Goal: Transaction & Acquisition: Purchase product/service

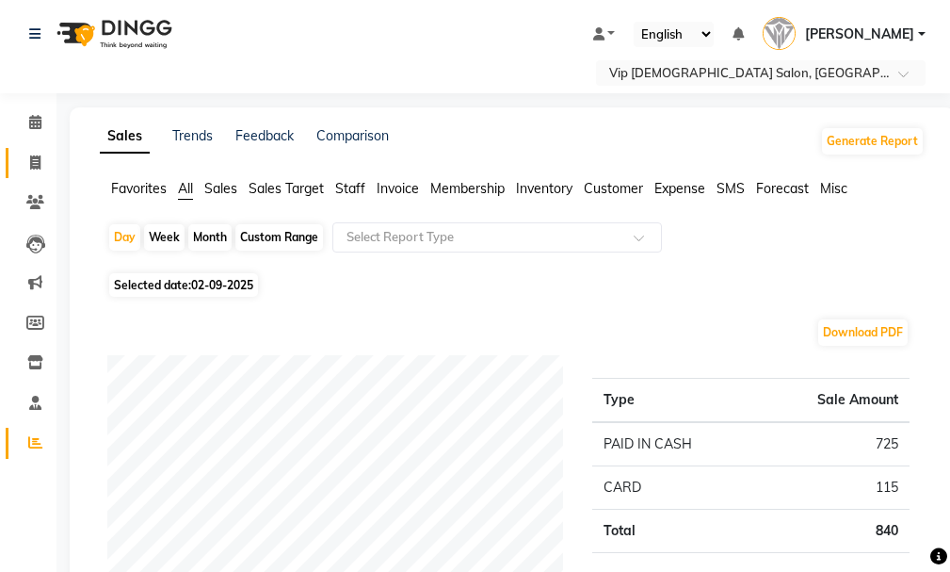
click at [37, 171] on span at bounding box center [35, 164] width 33 height 22
select select "service"
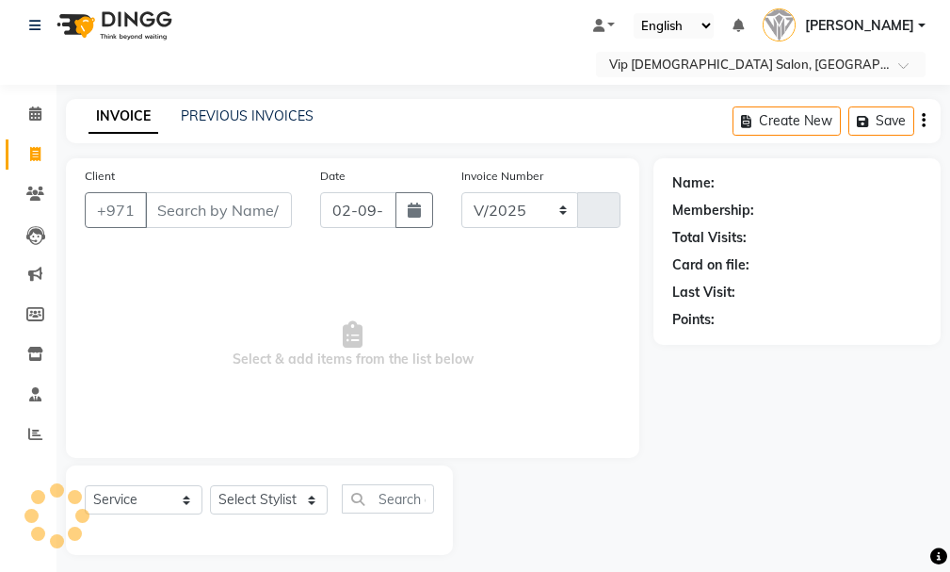
select select "8415"
type input "1585"
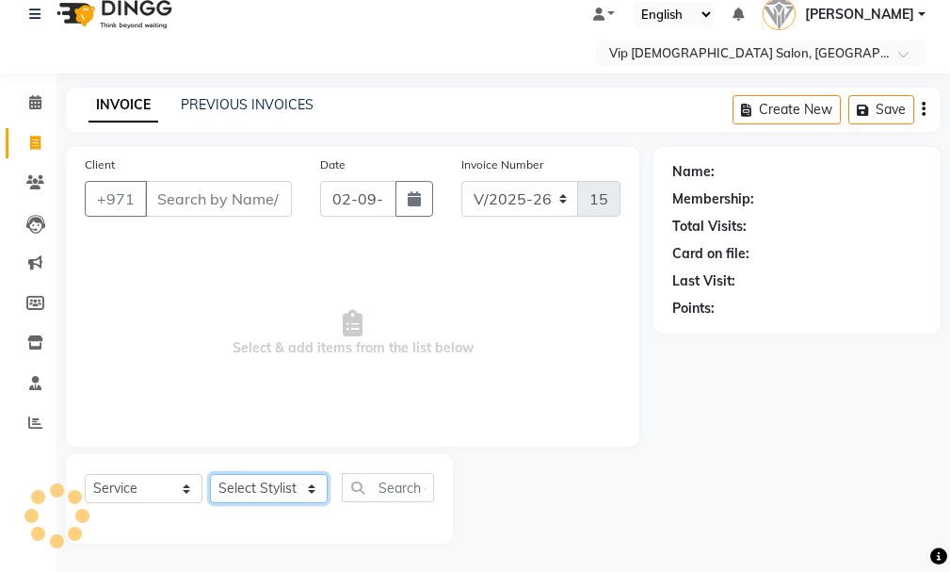
click at [269, 486] on select "Select Stylist" at bounding box center [269, 488] width 118 height 29
select select "85762"
click at [210, 474] on select "Select Stylist Ali [PERSON_NAME] [PERSON_NAME] [PERSON_NAME] Lakhbizi Jairah [P…" at bounding box center [269, 488] width 118 height 29
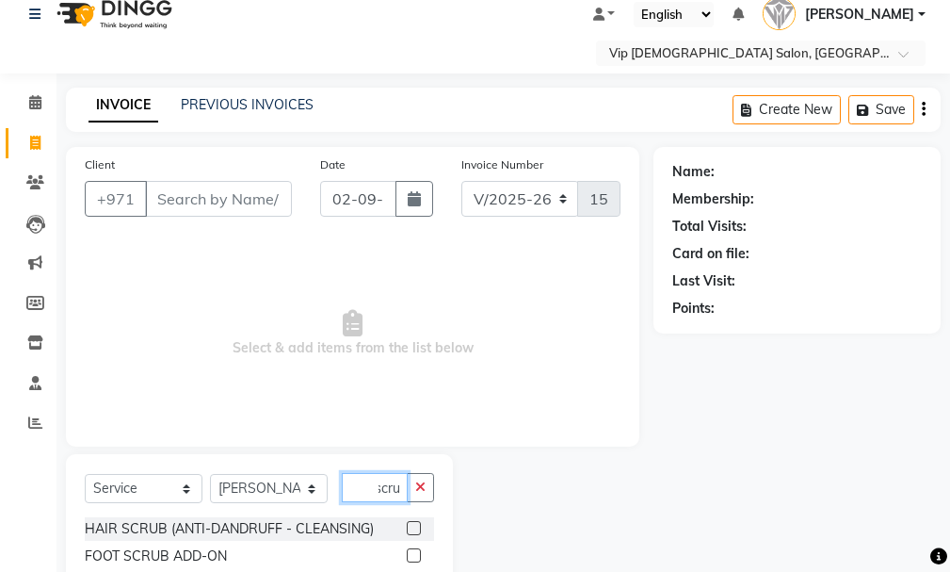
scroll to position [0, 11]
drag, startPoint x: 390, startPoint y: 480, endPoint x: 419, endPoint y: 562, distance: 87.0
click at [419, 562] on div "Select Service Product Membership Package Voucher Prepaid Gift Card Select Styl…" at bounding box center [259, 526] width 387 height 144
type input "scrub"
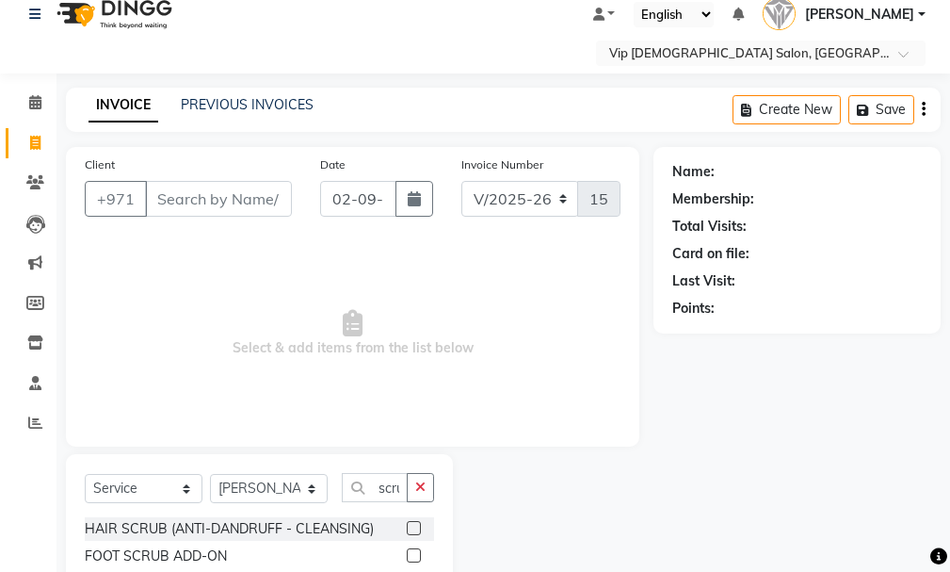
click at [416, 556] on label at bounding box center [414, 555] width 14 height 14
click at [416, 556] on input "checkbox" at bounding box center [413, 556] width 12 height 12
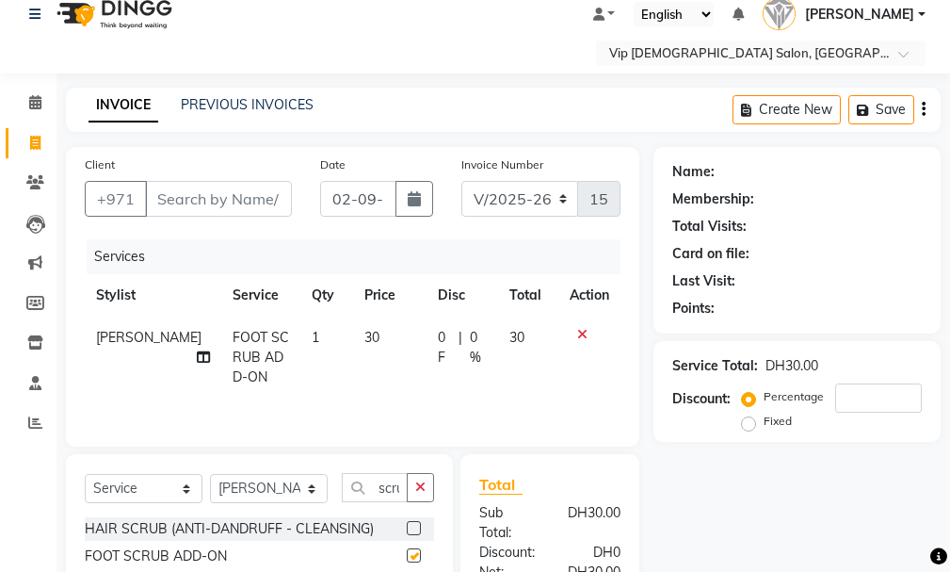
checkbox input "false"
click at [249, 203] on input "Client" at bounding box center [218, 199] width 147 height 36
click at [419, 485] on icon "button" at bounding box center [420, 486] width 10 height 13
type input "basic"
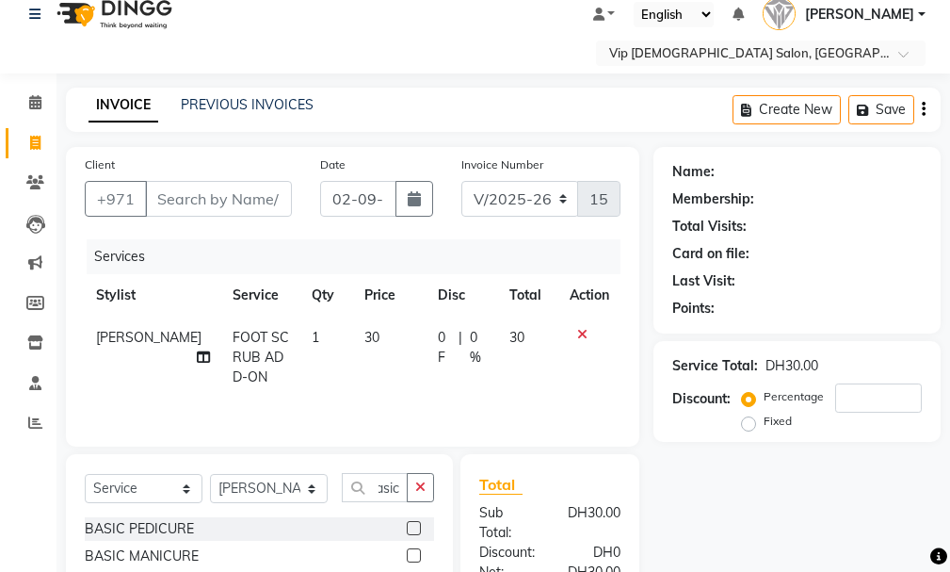
click at [416, 532] on label at bounding box center [414, 528] width 14 height 14
click at [416, 532] on input "checkbox" at bounding box center [413, 529] width 12 height 12
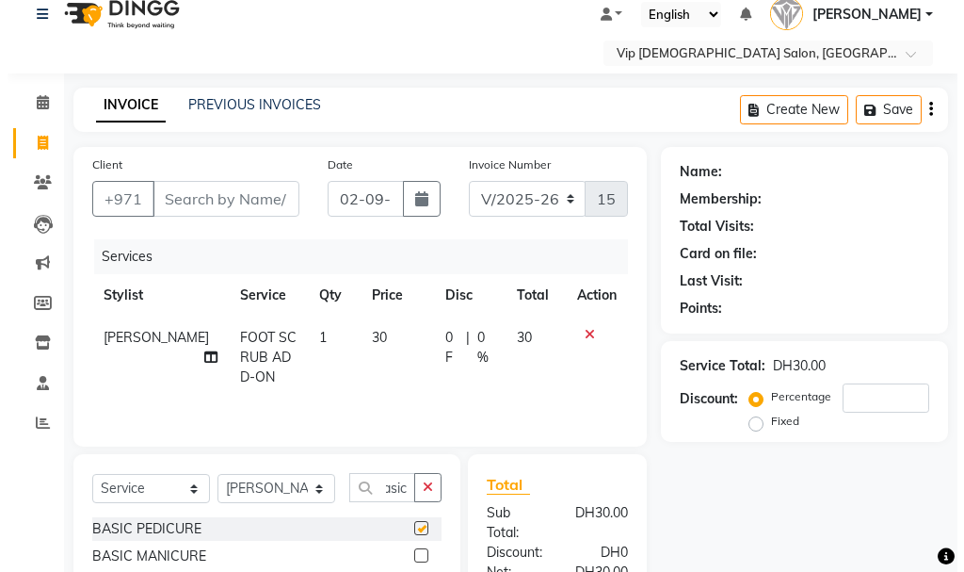
scroll to position [0, 0]
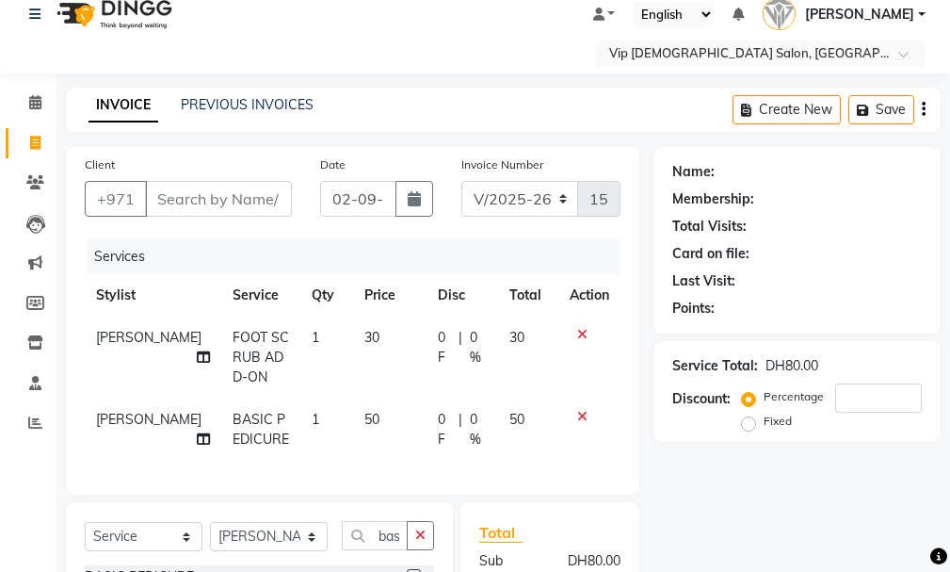
checkbox input "false"
click at [223, 189] on input "Client" at bounding box center [218, 199] width 147 height 36
type input "5"
type input "0"
type input "501805080"
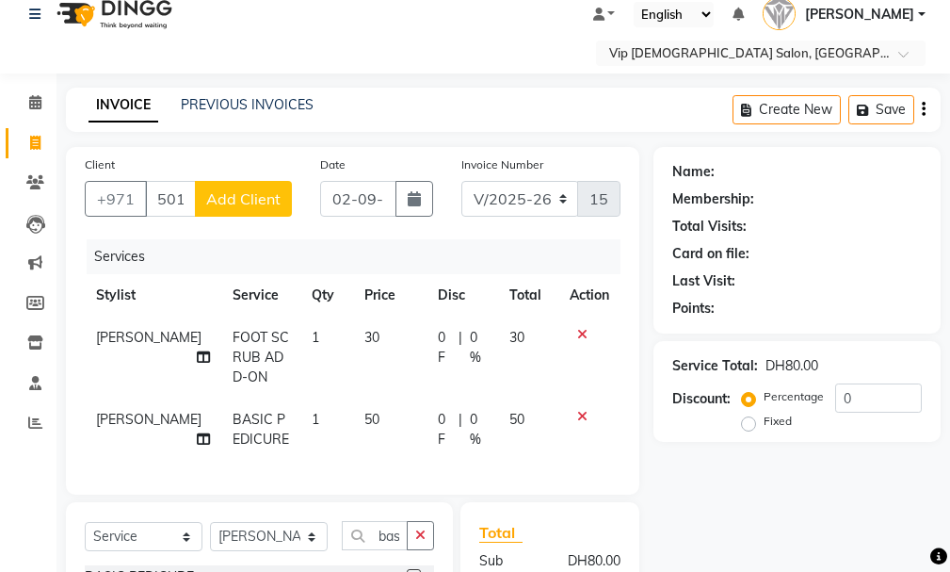
click at [256, 191] on span "Add Client" at bounding box center [243, 198] width 74 height 19
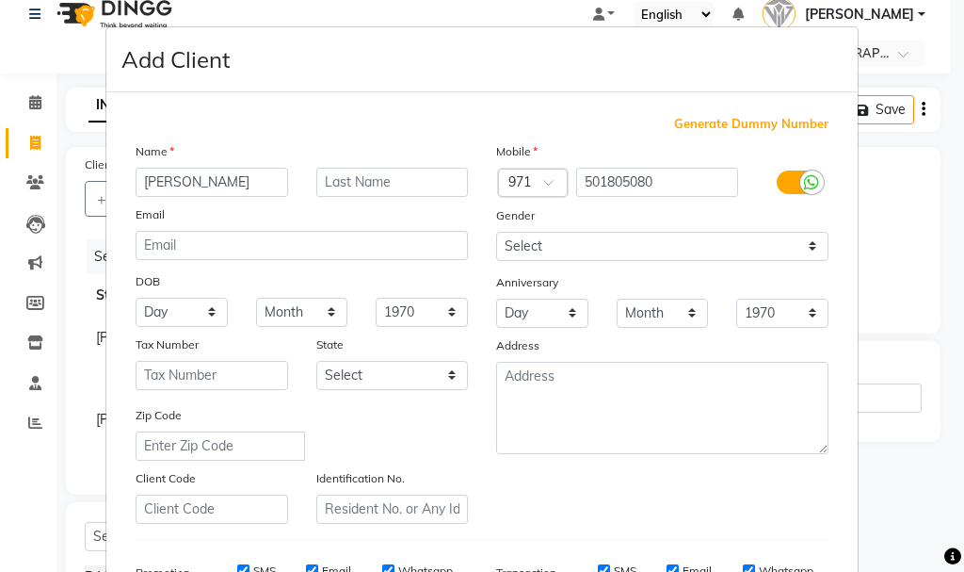
type input "[PERSON_NAME]"
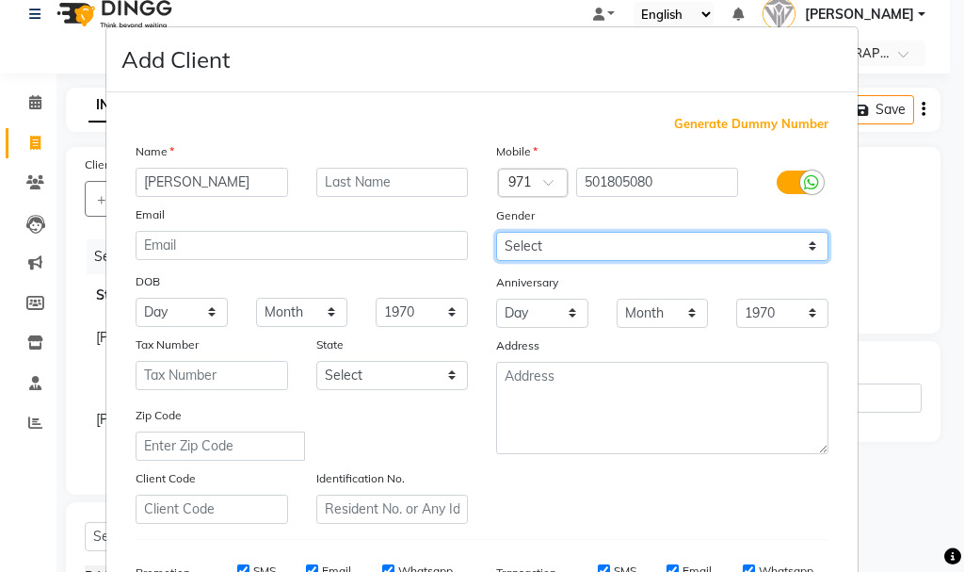
click at [665, 235] on select "Select [DEMOGRAPHIC_DATA] [DEMOGRAPHIC_DATA] Other Prefer Not To Say" at bounding box center [662, 246] width 332 height 29
select select "[DEMOGRAPHIC_DATA]"
click at [496, 232] on select "Select [DEMOGRAPHIC_DATA] [DEMOGRAPHIC_DATA] Other Prefer Not To Say" at bounding box center [662, 246] width 332 height 29
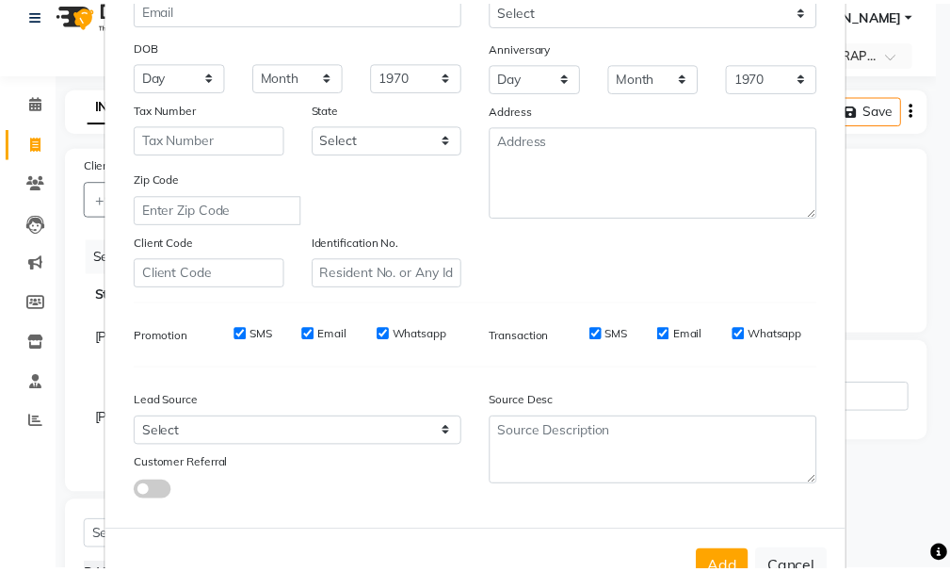
scroll to position [298, 0]
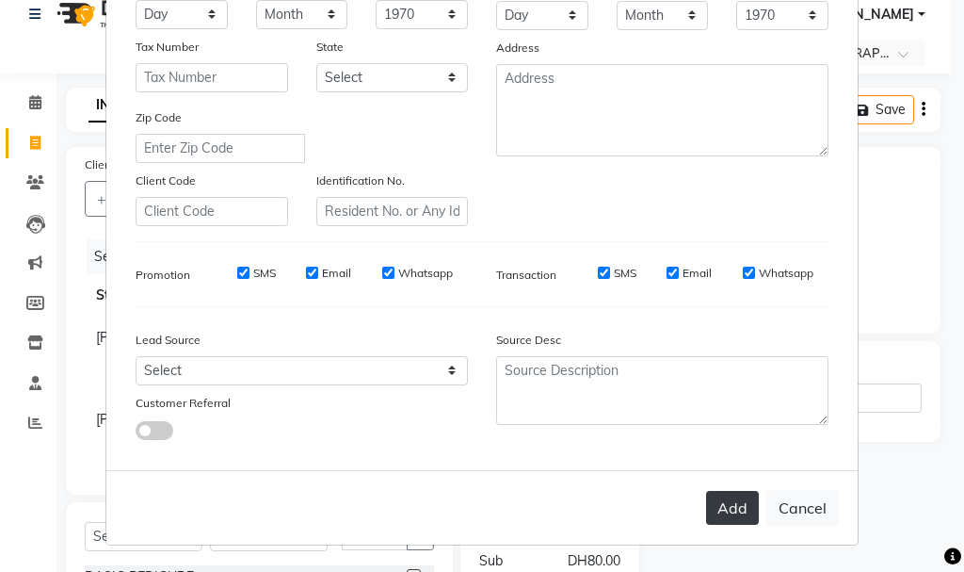
click at [721, 515] on button "Add" at bounding box center [732, 508] width 53 height 34
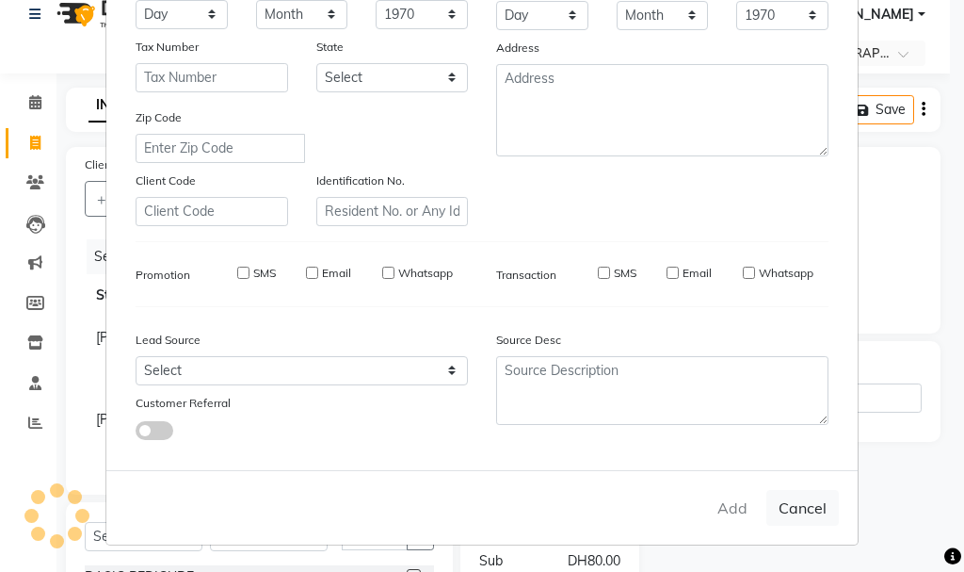
select select
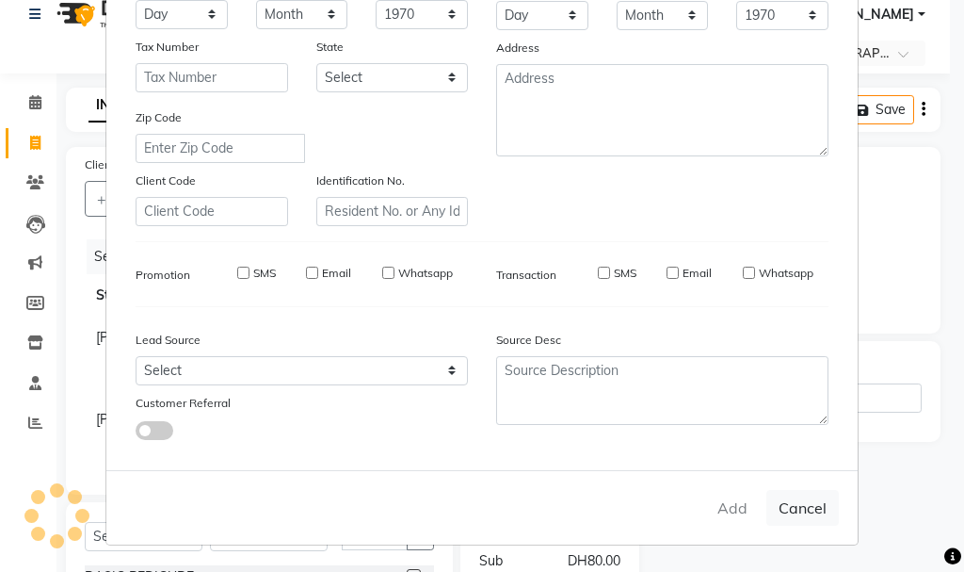
select select
checkbox input "false"
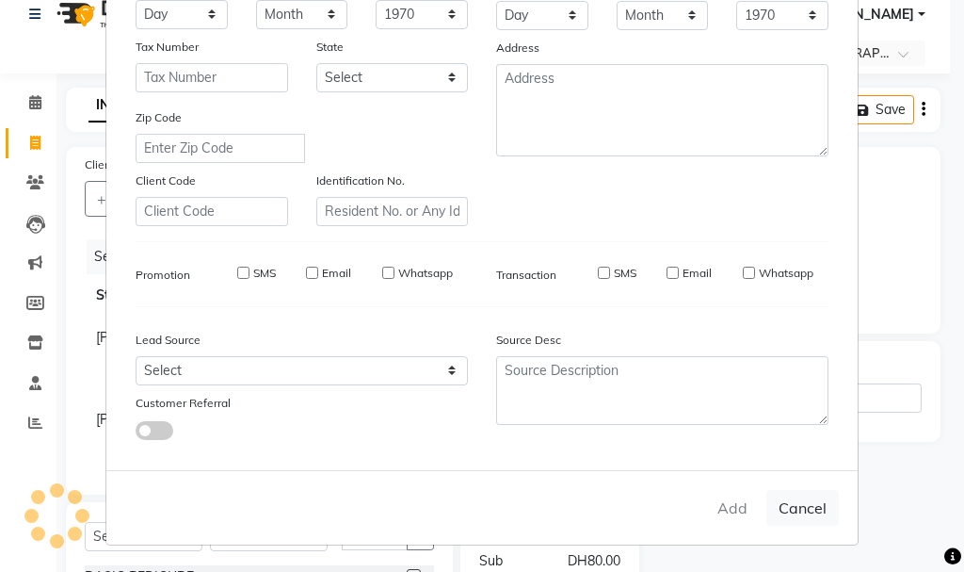
checkbox input "false"
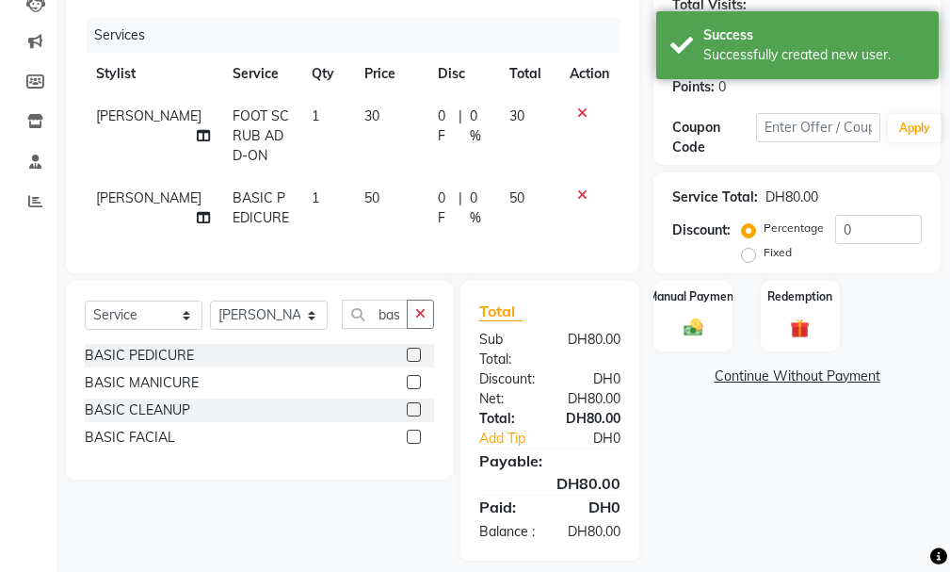
scroll to position [292, 0]
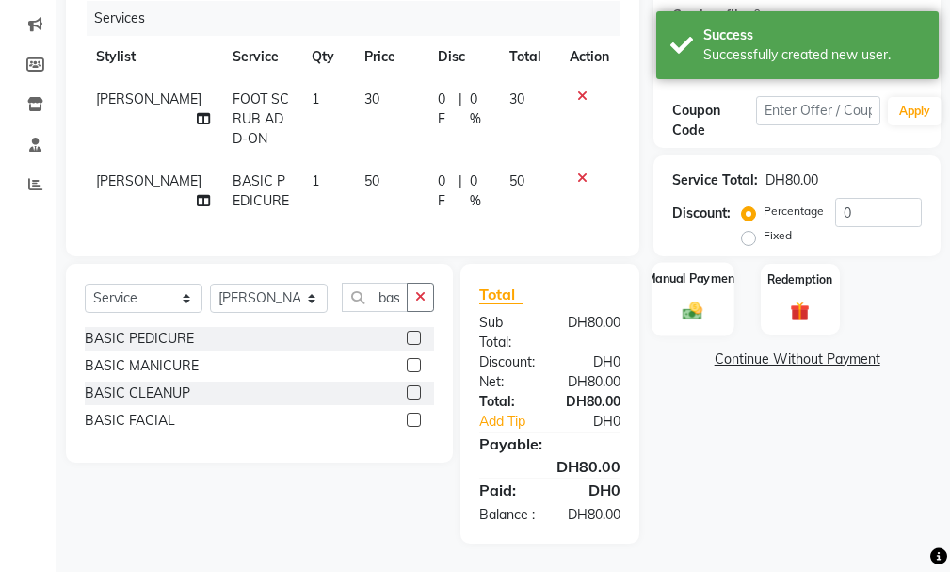
click at [694, 300] on img at bounding box center [693, 311] width 32 height 23
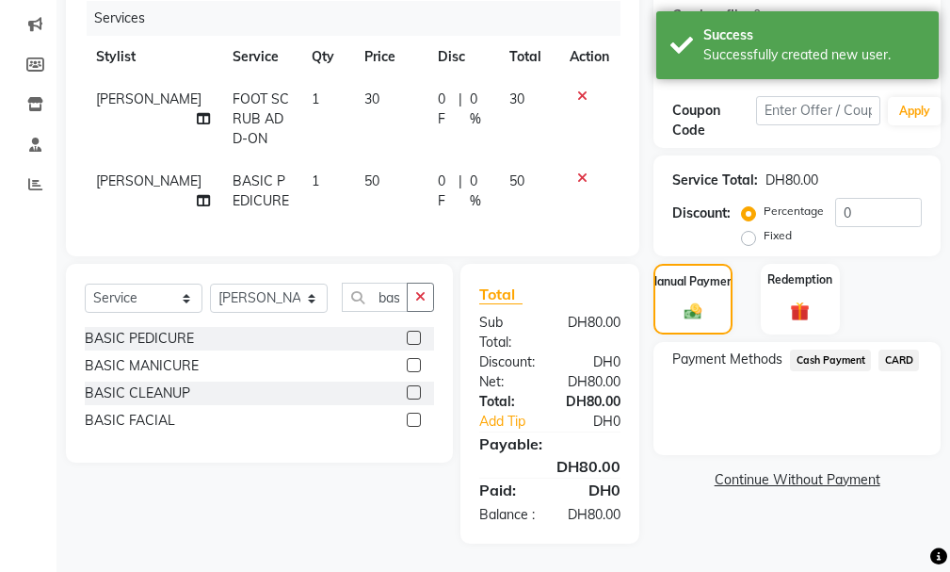
click at [904, 349] on span "CARD" at bounding box center [899, 360] width 40 height 22
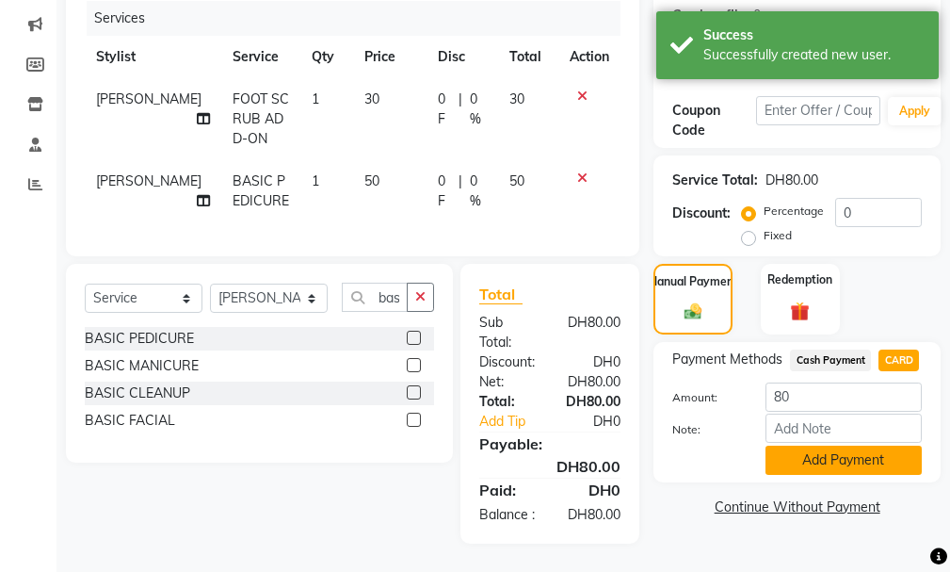
click at [818, 445] on button "Add Payment" at bounding box center [844, 459] width 156 height 29
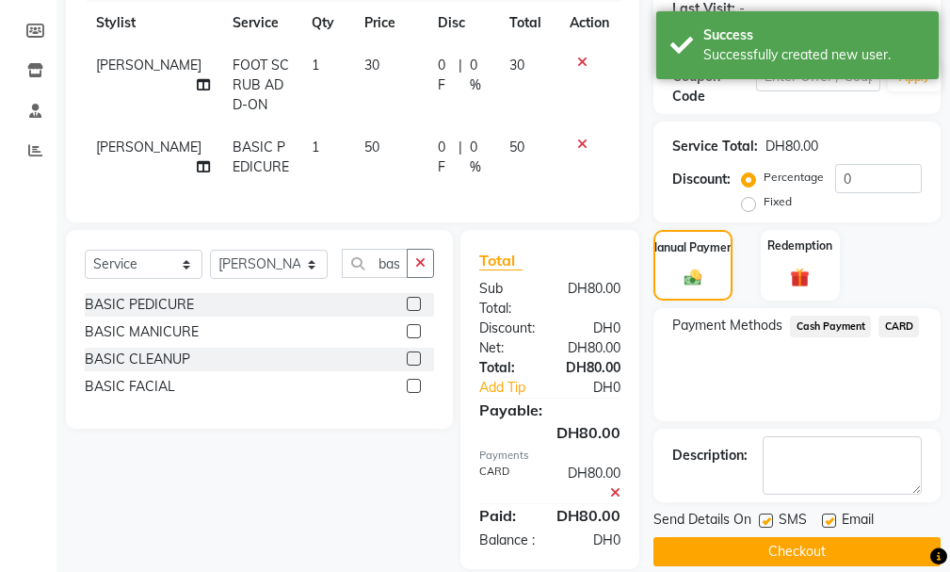
click at [789, 547] on button "Checkout" at bounding box center [797, 551] width 287 height 29
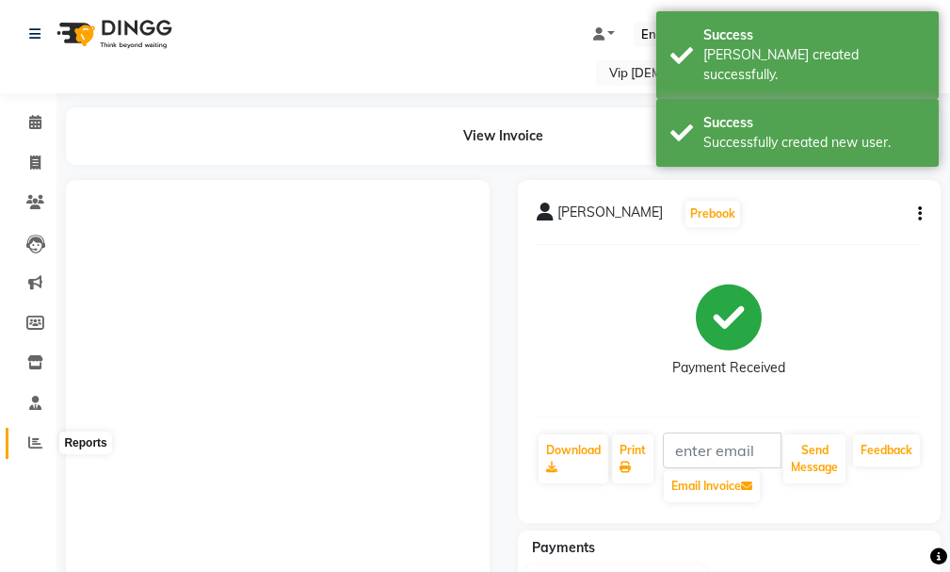
click at [37, 438] on icon at bounding box center [35, 442] width 14 height 14
